Goal: Task Accomplishment & Management: Complete application form

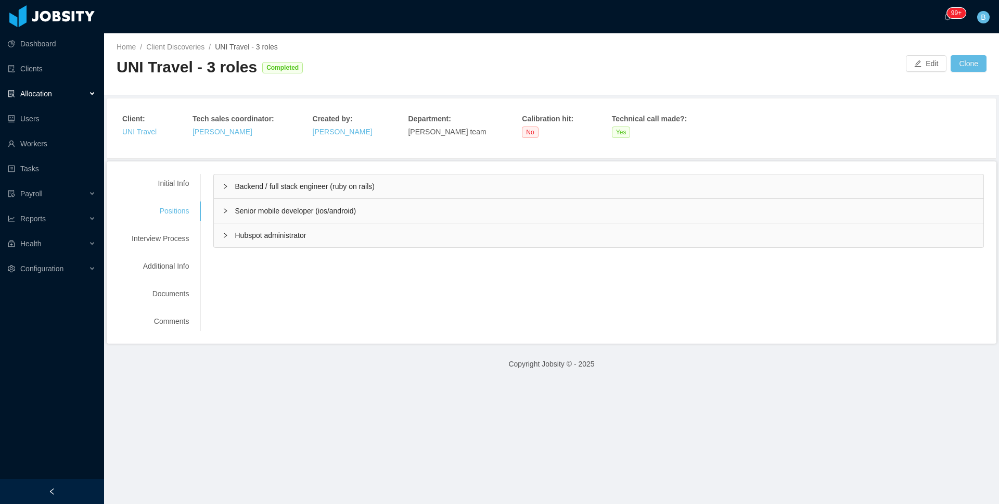
click at [302, 184] on span "Backend / full stack engineer (ruby on rails)" at bounding box center [304, 186] width 139 height 8
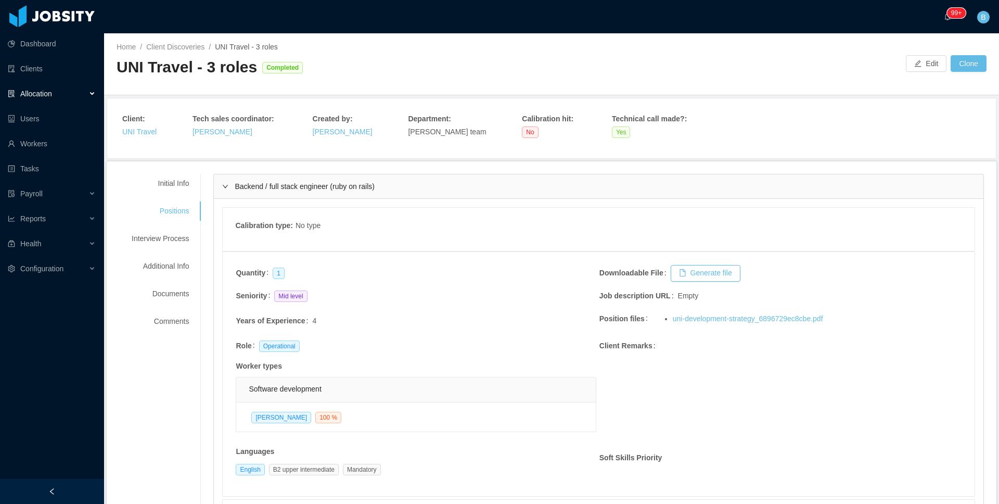
click at [311, 182] on span "Backend / full stack engineer (ruby on rails)" at bounding box center [304, 186] width 139 height 8
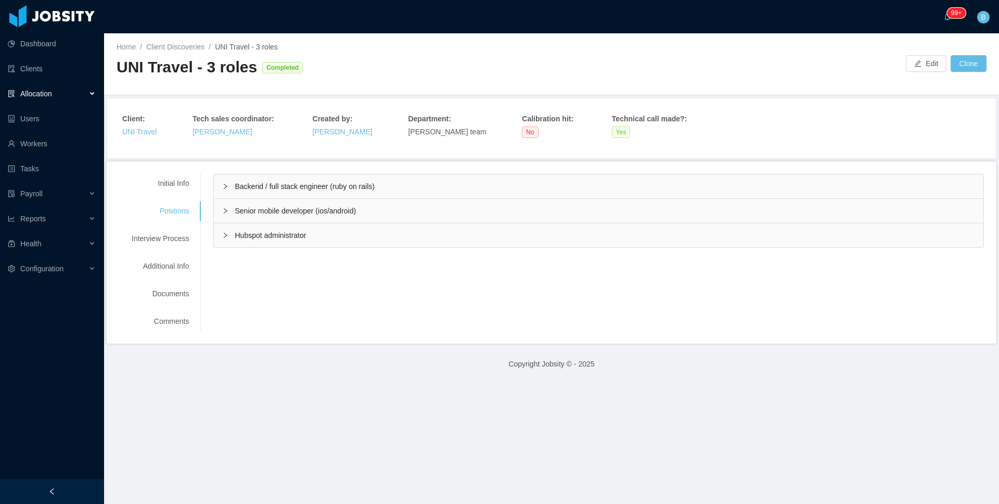
click at [285, 209] on span "Senior mobile developer (ios/android)" at bounding box center [295, 211] width 121 height 8
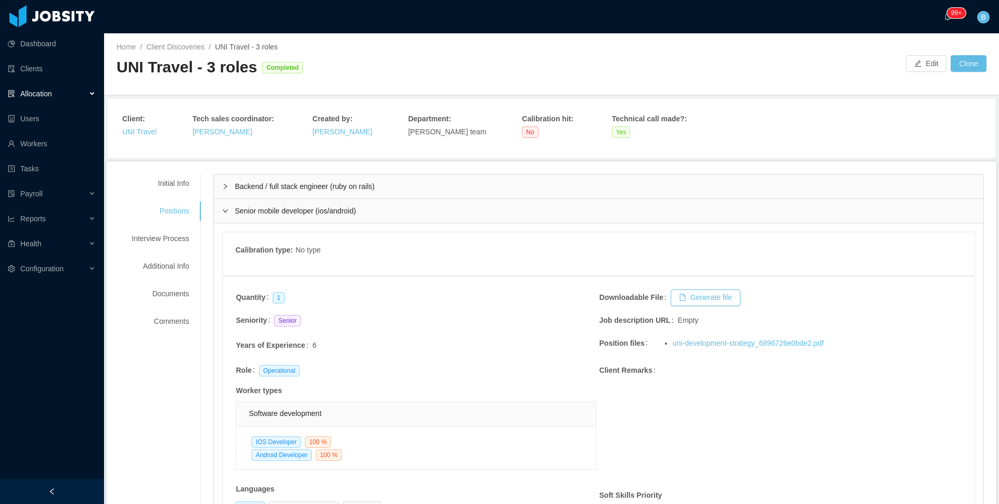
click at [285, 209] on span "Senior mobile developer (ios/android)" at bounding box center [295, 211] width 121 height 8
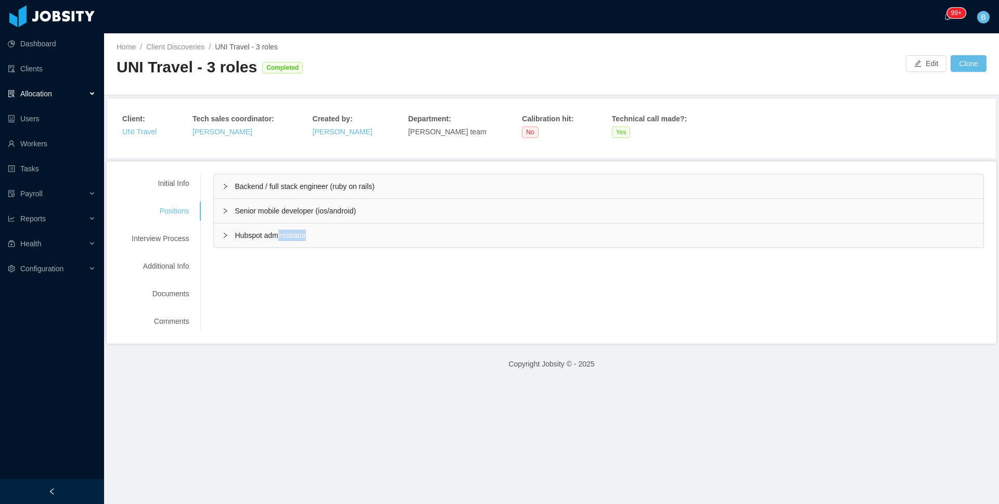
click at [278, 241] on div "Hubspot administrator" at bounding box center [599, 235] width 770 height 24
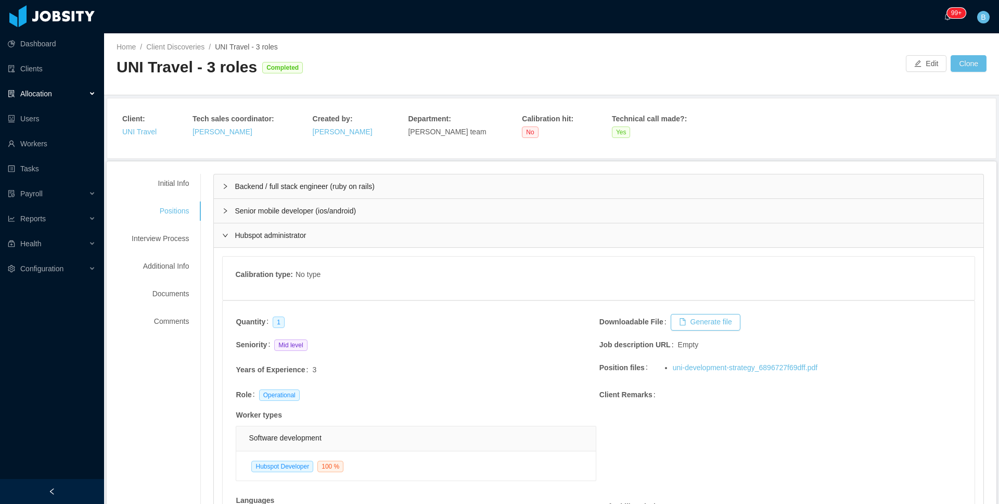
click at [278, 240] on div "Hubspot administrator" at bounding box center [599, 235] width 770 height 24
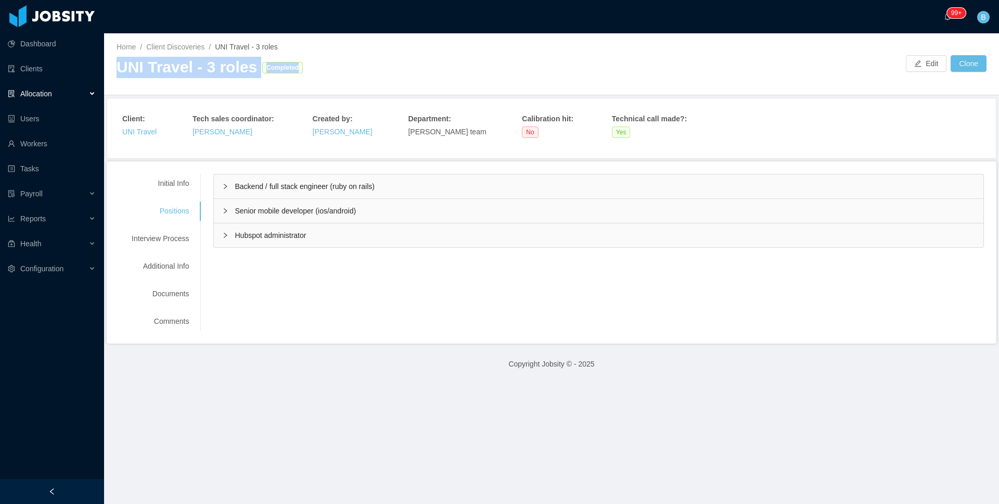
drag, startPoint x: 254, startPoint y: 76, endPoint x: 119, endPoint y: 69, distance: 135.5
click at [119, 69] on div "UNI Travel - 3 roles Completed" at bounding box center [334, 67] width 435 height 21
click at [119, 71] on div "UNI Travel - 3 roles" at bounding box center [187, 67] width 140 height 21
drag, startPoint x: 119, startPoint y: 70, endPoint x: 248, endPoint y: 65, distance: 129.6
click at [248, 65] on div "UNI Travel - 3 roles" at bounding box center [187, 67] width 140 height 21
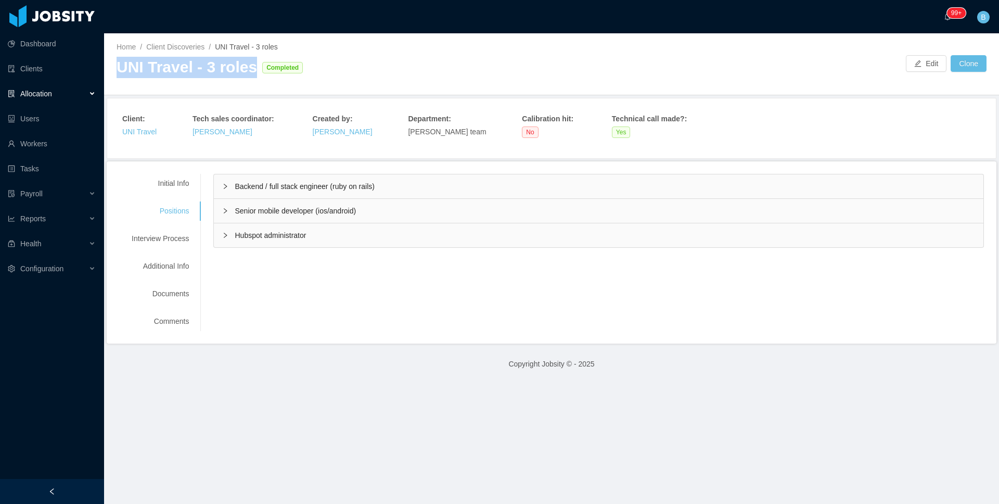
copy div "UNI Travel - 3 roles"
click at [68, 91] on div "Allocation" at bounding box center [52, 93] width 104 height 21
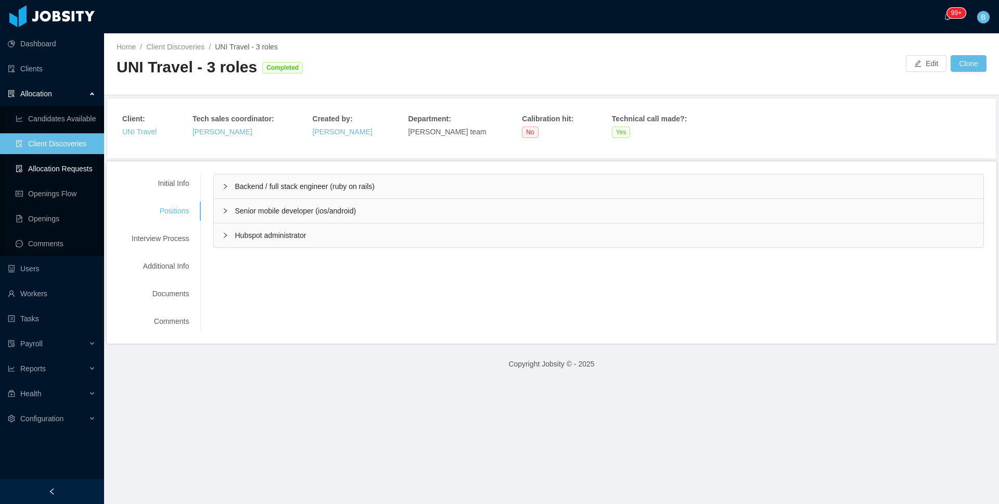
click at [49, 173] on link "Allocation Requests" at bounding box center [56, 168] width 80 height 21
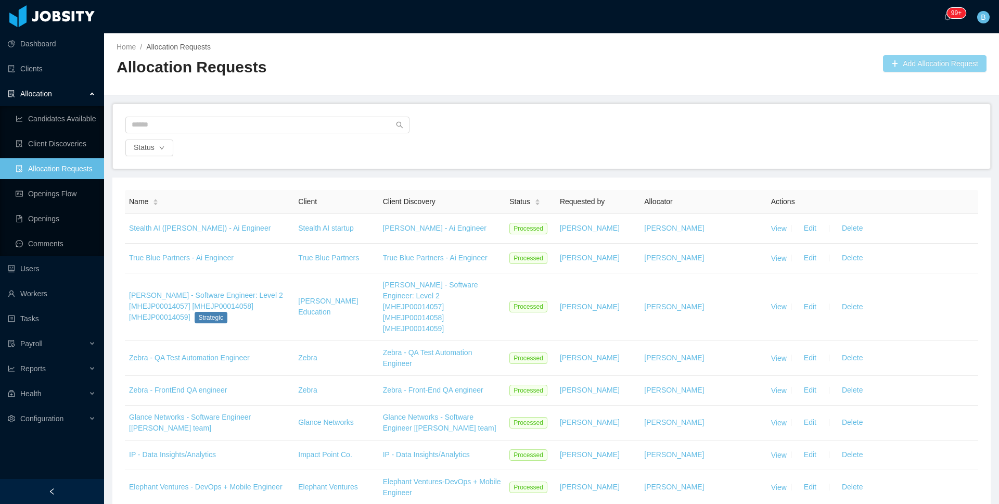
click at [915, 62] on button "Add Allocation Request" at bounding box center [935, 63] width 104 height 17
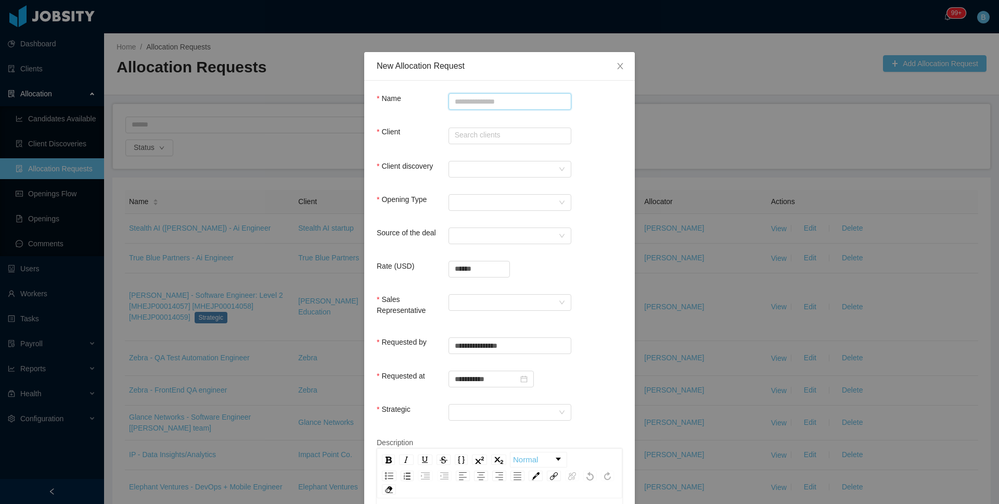
drag, startPoint x: 471, startPoint y: 96, endPoint x: 475, endPoint y: 101, distance: 6.1
click at [473, 97] on input "Name" at bounding box center [510, 101] width 123 height 17
paste input "**********"
type input "**********"
click at [498, 138] on input "text" at bounding box center [510, 135] width 123 height 17
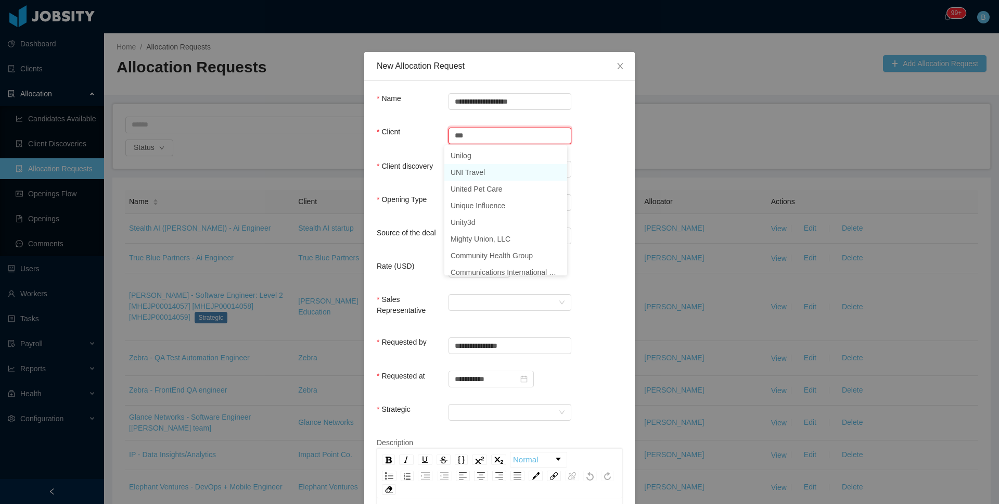
click at [498, 168] on li "UNI Travel" at bounding box center [505, 172] width 123 height 17
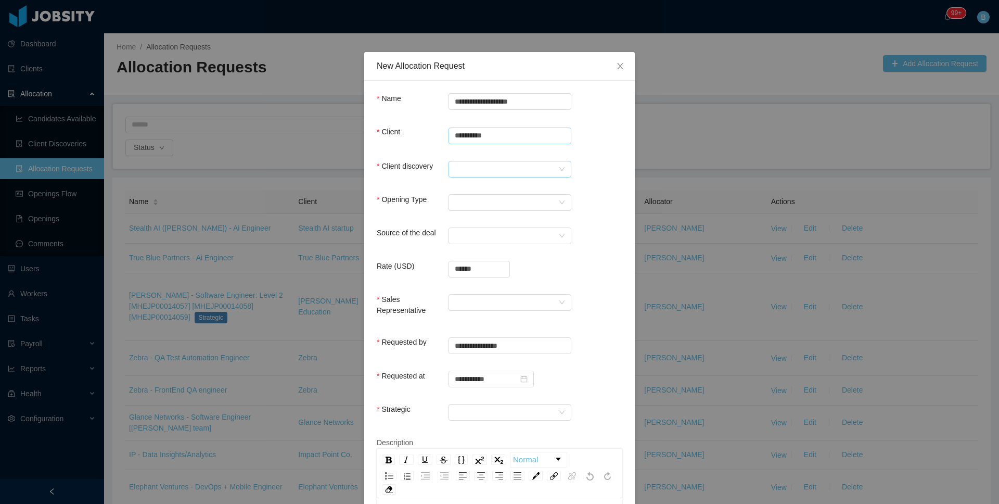
type input "**********"
click at [518, 169] on div at bounding box center [507, 169] width 104 height 16
click at [473, 187] on li "UNI Travel - 3 roles" at bounding box center [505, 189] width 123 height 17
click at [466, 200] on div "Select Opening Type" at bounding box center [507, 203] width 104 height 16
click at [471, 217] on li "New client" at bounding box center [505, 222] width 123 height 17
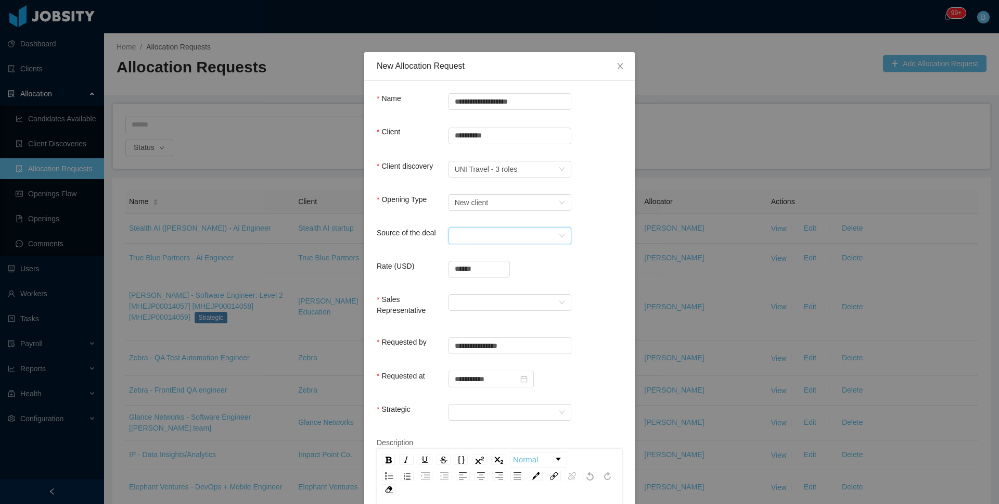
click at [490, 237] on div "Select a Source" at bounding box center [507, 236] width 104 height 16
click at [480, 288] on li "Marketing" at bounding box center [505, 288] width 123 height 17
click at [478, 264] on input "******" at bounding box center [479, 269] width 60 height 16
type input "**********"
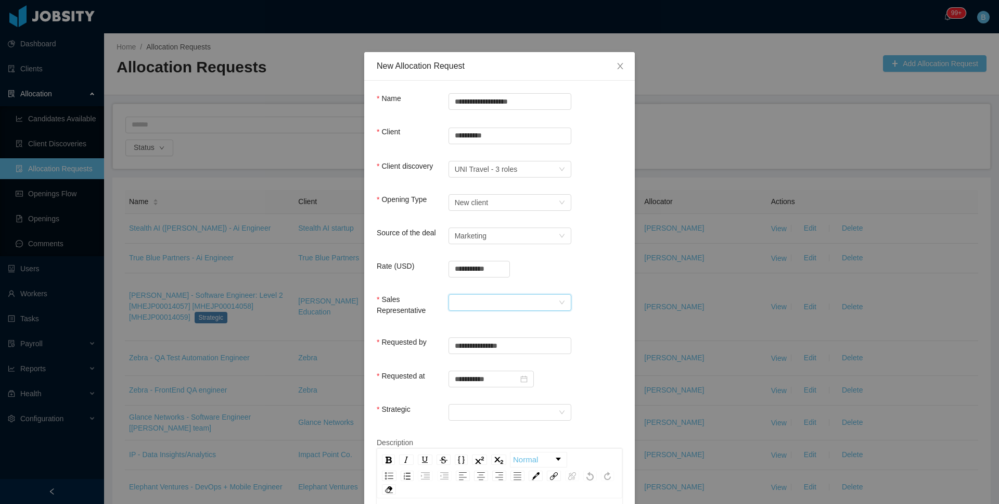
click at [497, 301] on div at bounding box center [507, 303] width 104 height 16
click at [493, 320] on li "[PERSON_NAME]" at bounding box center [505, 322] width 123 height 17
click at [467, 407] on div at bounding box center [507, 412] width 104 height 16
click at [468, 447] on li "No" at bounding box center [505, 448] width 123 height 17
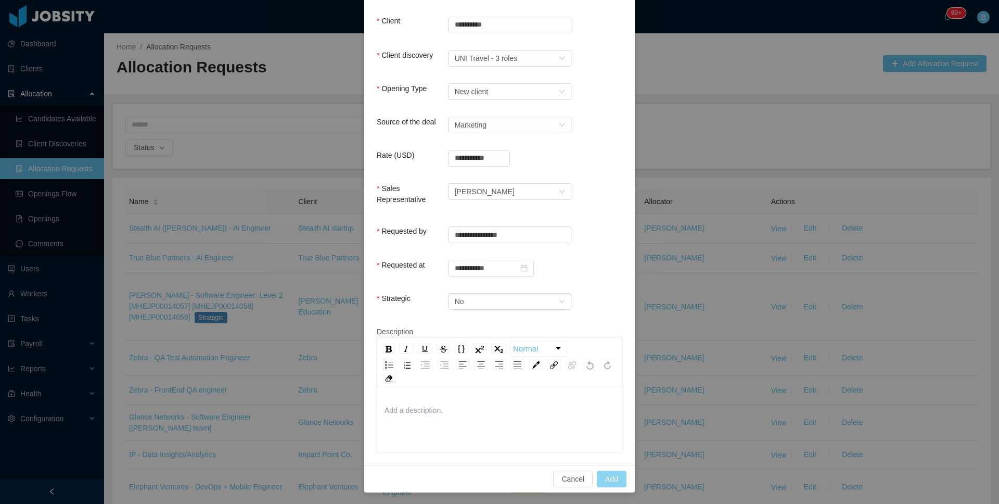
click at [608, 475] on button "Add" at bounding box center [612, 478] width 30 height 17
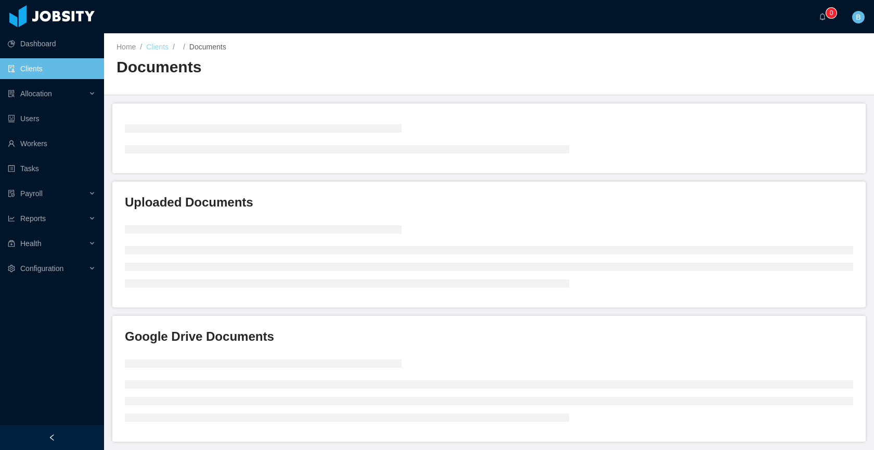
click at [168, 43] on link "Clients" at bounding box center [157, 47] width 22 height 8
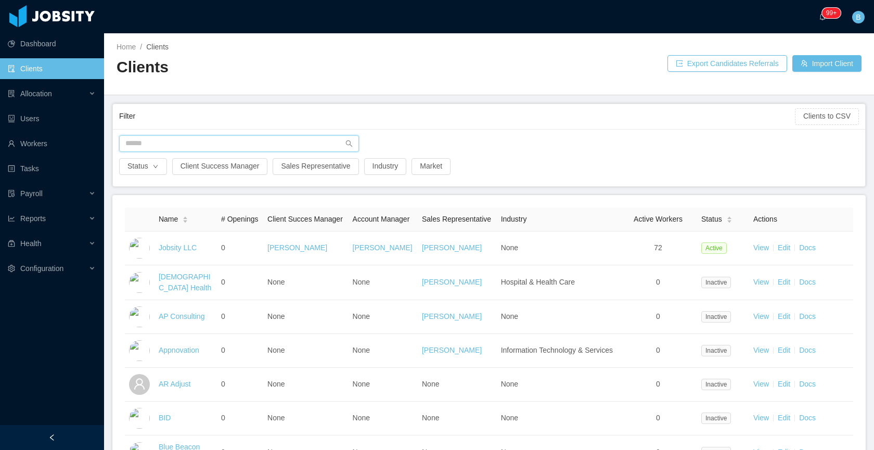
click at [182, 138] on input "text" at bounding box center [239, 143] width 240 height 17
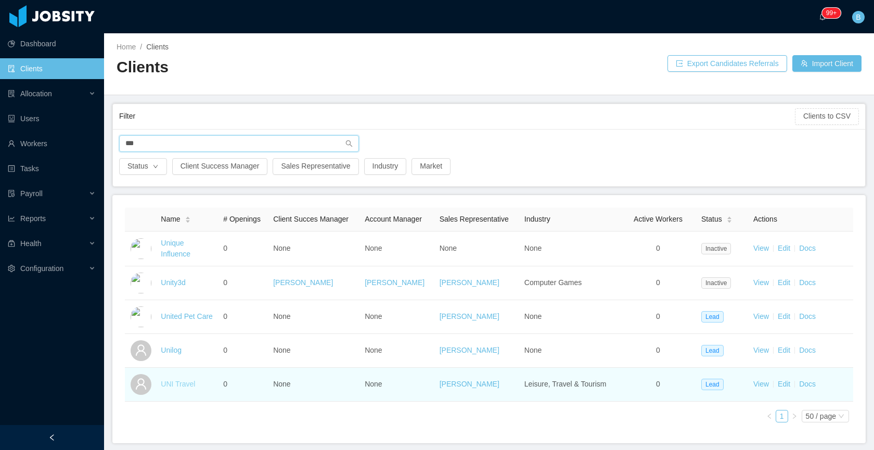
type input "***"
click at [172, 385] on link "UNI Travel" at bounding box center [178, 384] width 34 height 8
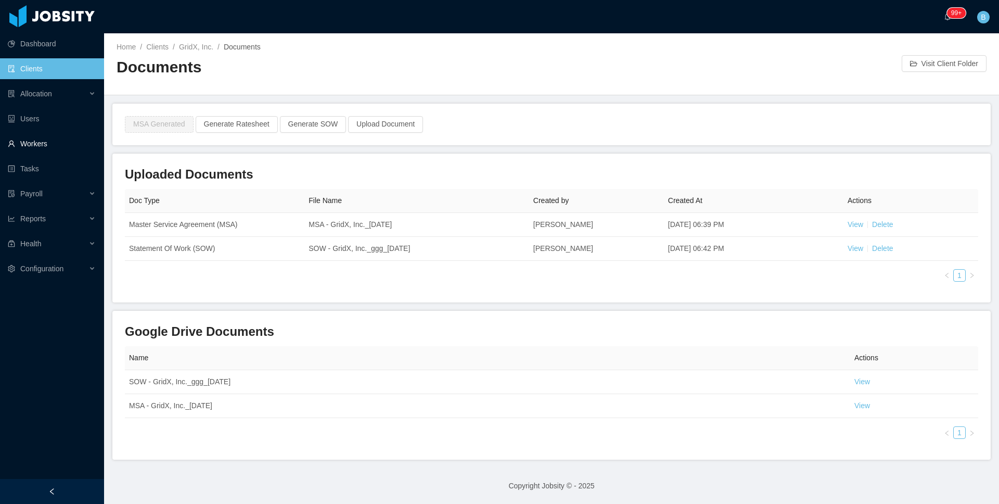
click at [32, 140] on link "Workers" at bounding box center [52, 143] width 88 height 21
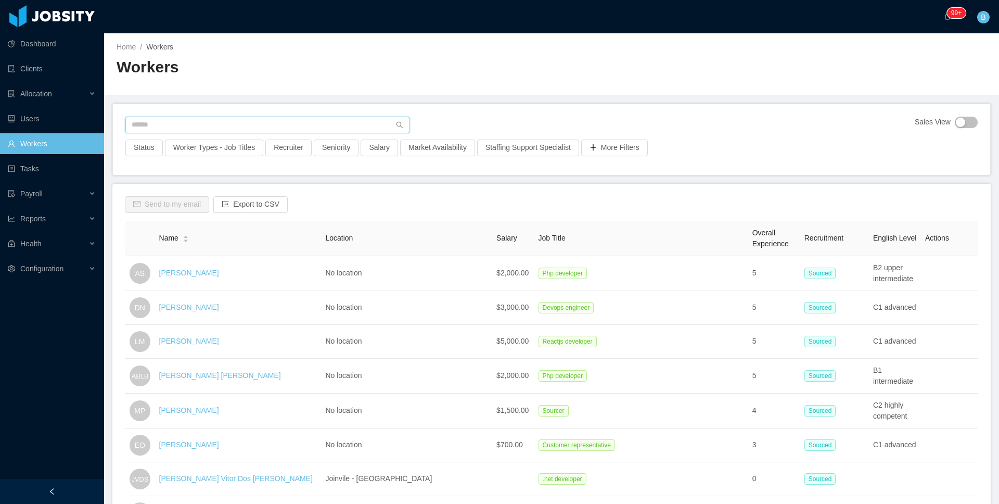
click at [212, 121] on input "text" at bounding box center [267, 125] width 284 height 17
paste input "**********"
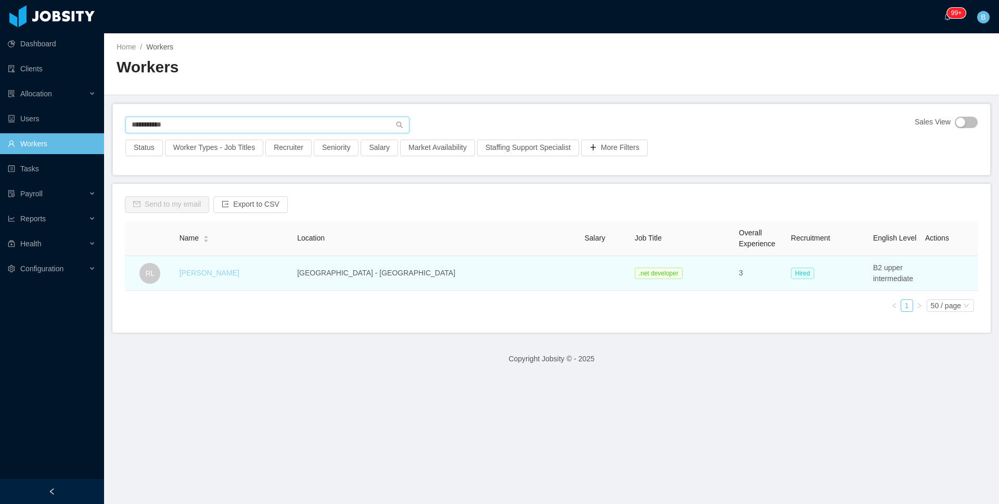
type input "**********"
click at [210, 272] on link "Royban Lara" at bounding box center [210, 272] width 60 height 8
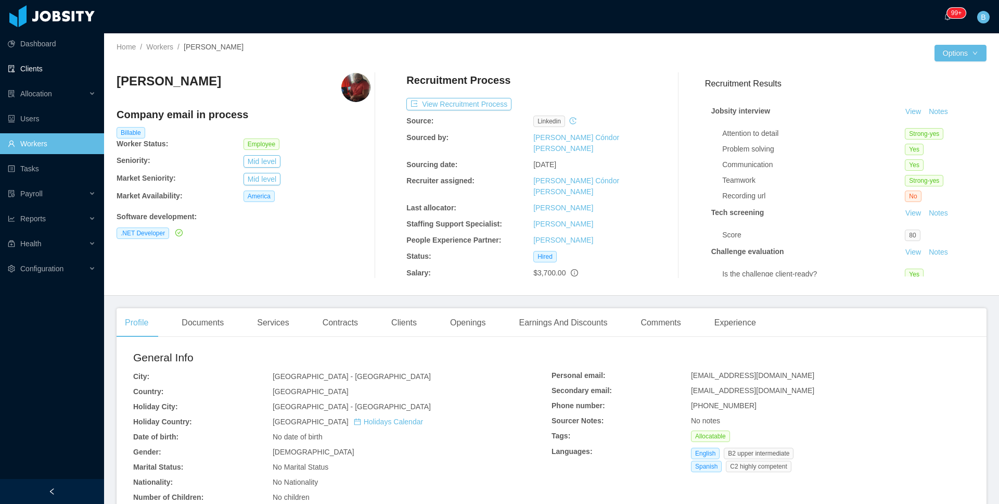
click at [56, 63] on link "Clients" at bounding box center [52, 68] width 88 height 21
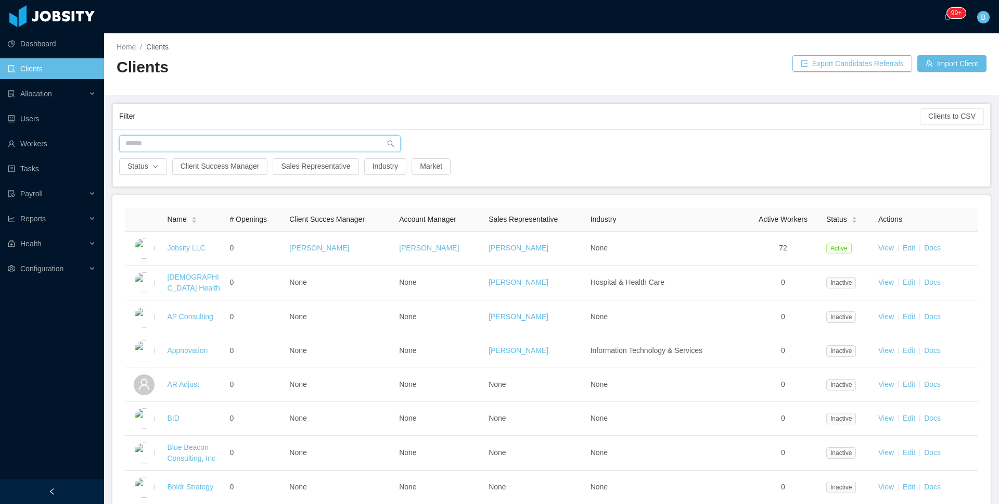
click at [211, 143] on input "text" at bounding box center [259, 143] width 281 height 17
click at [217, 142] on input "text" at bounding box center [259, 143] width 281 height 17
click at [217, 139] on input "text" at bounding box center [259, 143] width 281 height 17
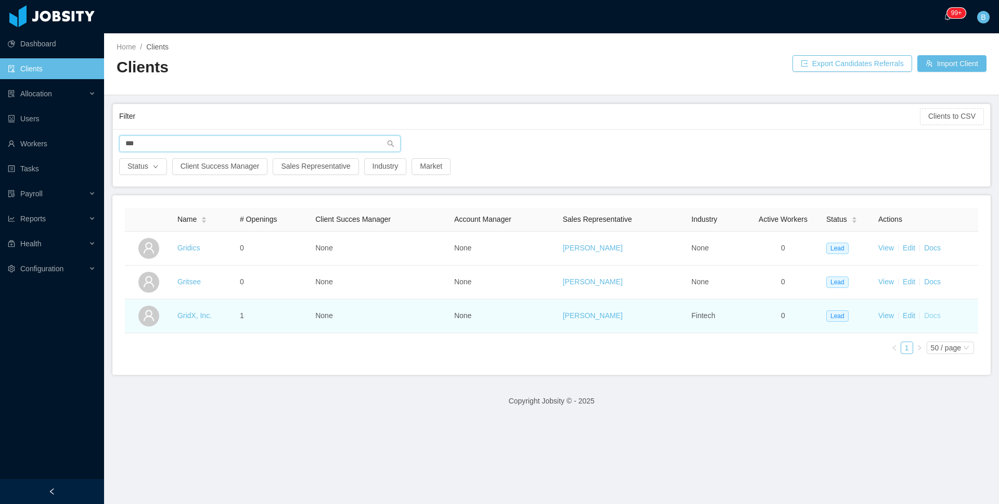
type input "***"
click at [933, 316] on link "Docs" at bounding box center [932, 315] width 17 height 8
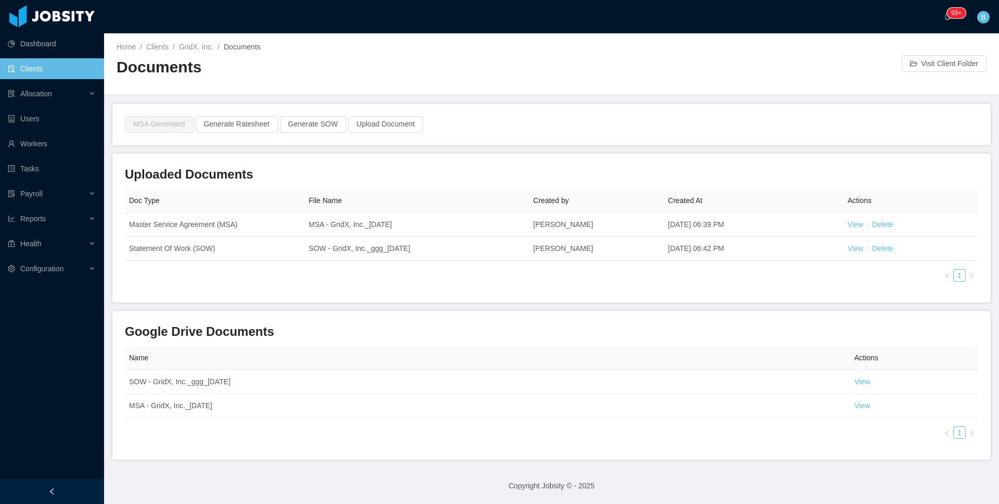
drag, startPoint x: 475, startPoint y: 273, endPoint x: 374, endPoint y: 268, distance: 101.6
click at [475, 273] on div "Doc Type File Name Created by Created At Actions Master Service Agreement (MSA)…" at bounding box center [551, 239] width 853 height 101
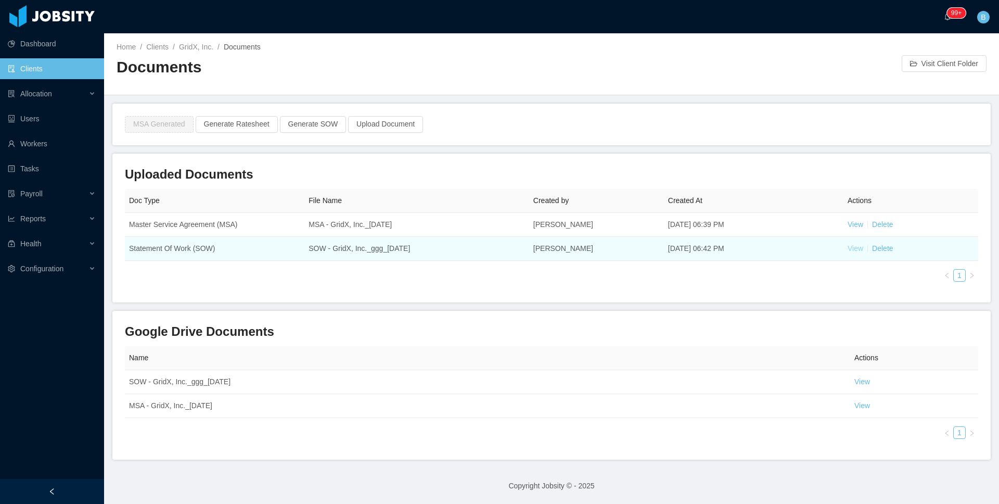
click at [850, 250] on link "View" at bounding box center [856, 248] width 16 height 8
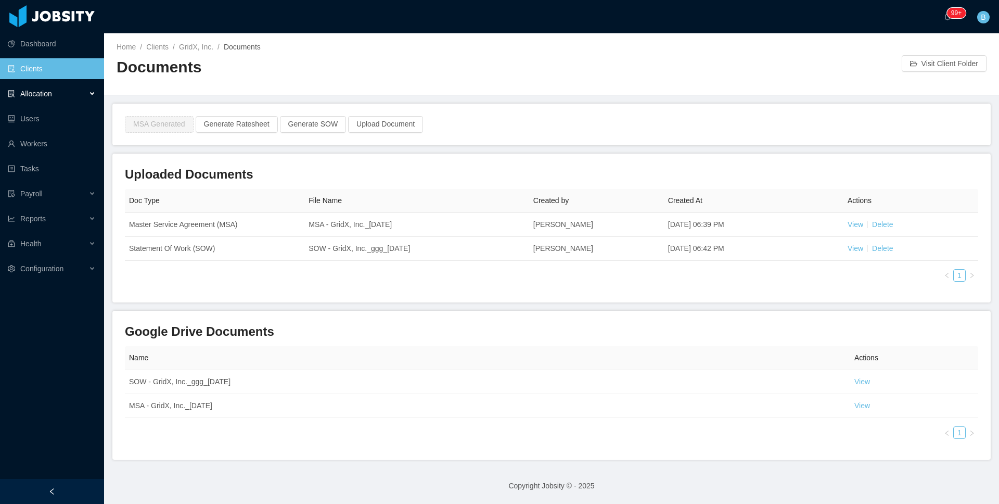
click at [40, 89] on span "Allocation" at bounding box center [36, 93] width 32 height 8
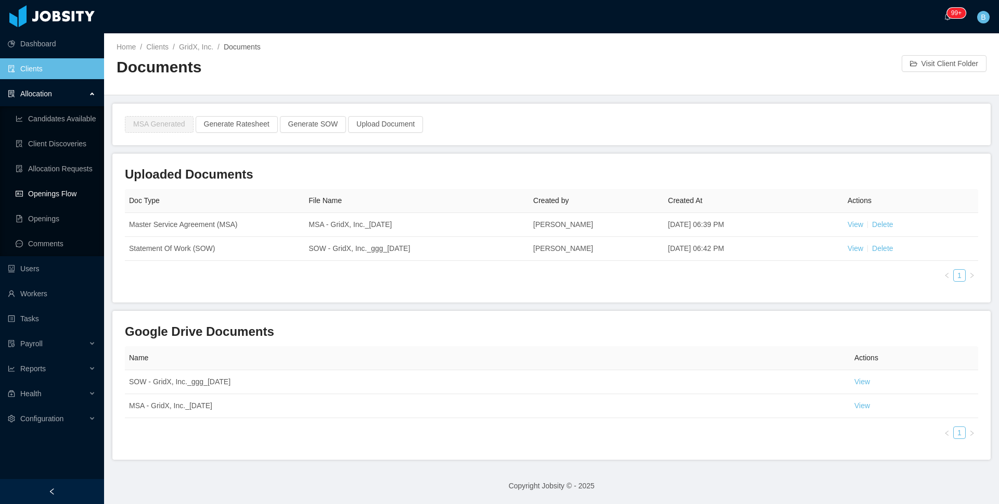
click at [52, 189] on link "Openings Flow" at bounding box center [56, 193] width 80 height 21
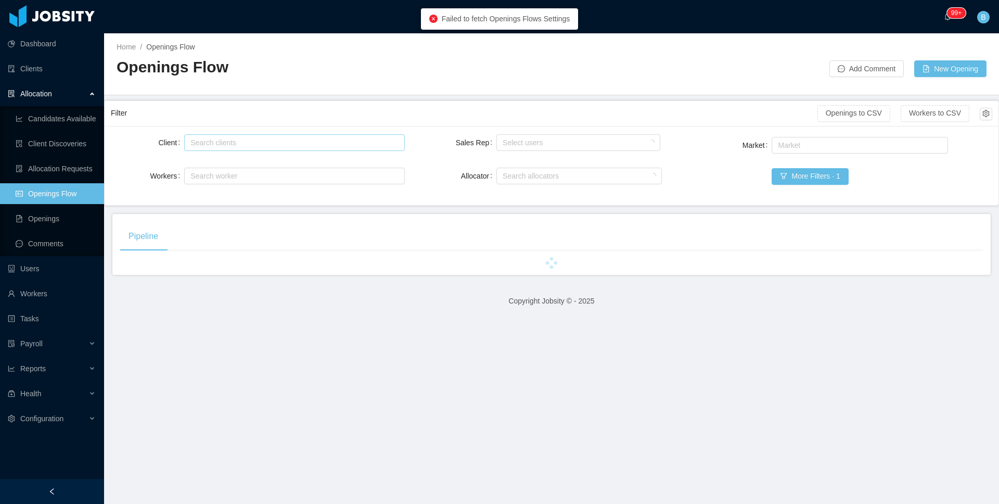
click at [251, 140] on div "Search clients" at bounding box center [291, 142] width 203 height 10
type input "***"
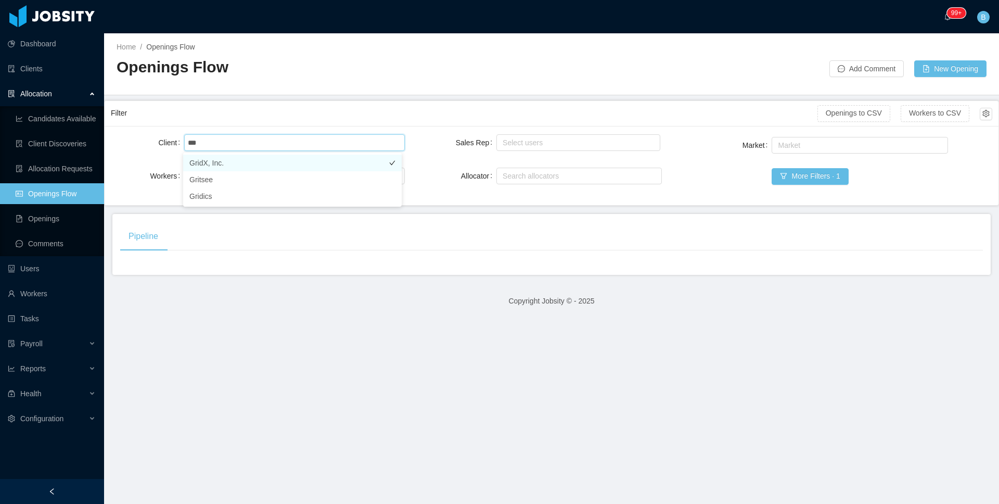
click at [242, 165] on li "GridX, Inc." at bounding box center [292, 163] width 219 height 17
click at [403, 72] on h2 "Openings Flow" at bounding box center [334, 67] width 435 height 21
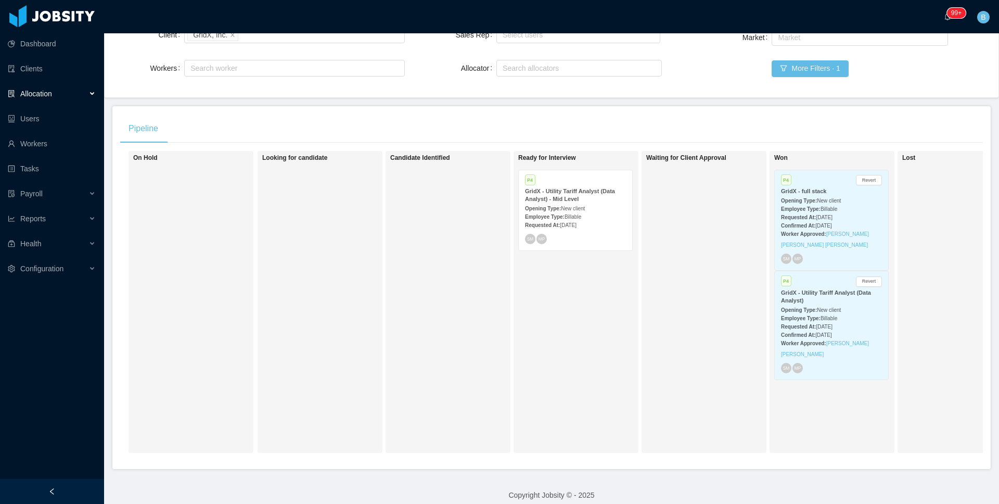
scroll to position [110, 0]
